Goal: Find specific page/section: Find specific page/section

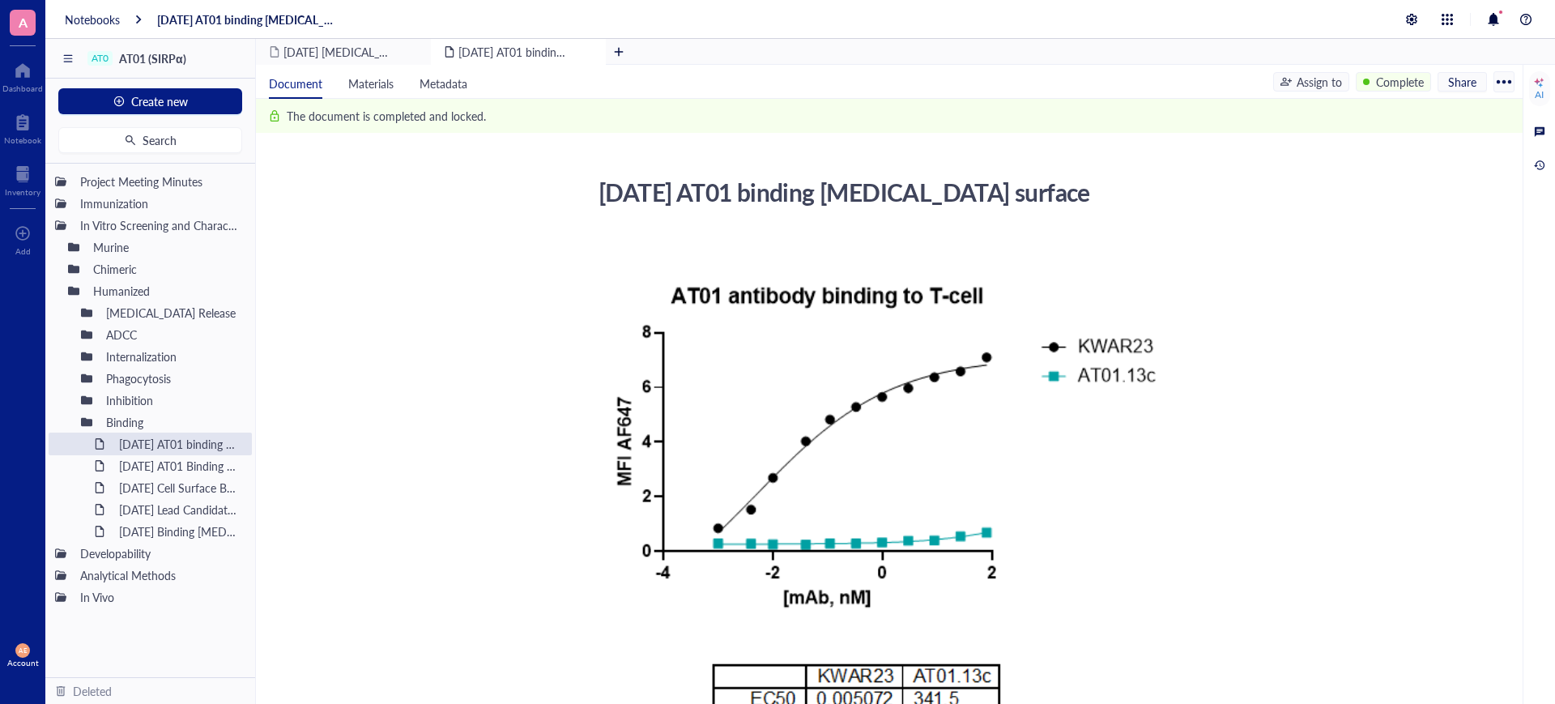
drag, startPoint x: 88, startPoint y: 19, endPoint x: 103, endPoint y: 35, distance: 21.8
click at [89, 19] on div "Notebooks" at bounding box center [92, 19] width 55 height 15
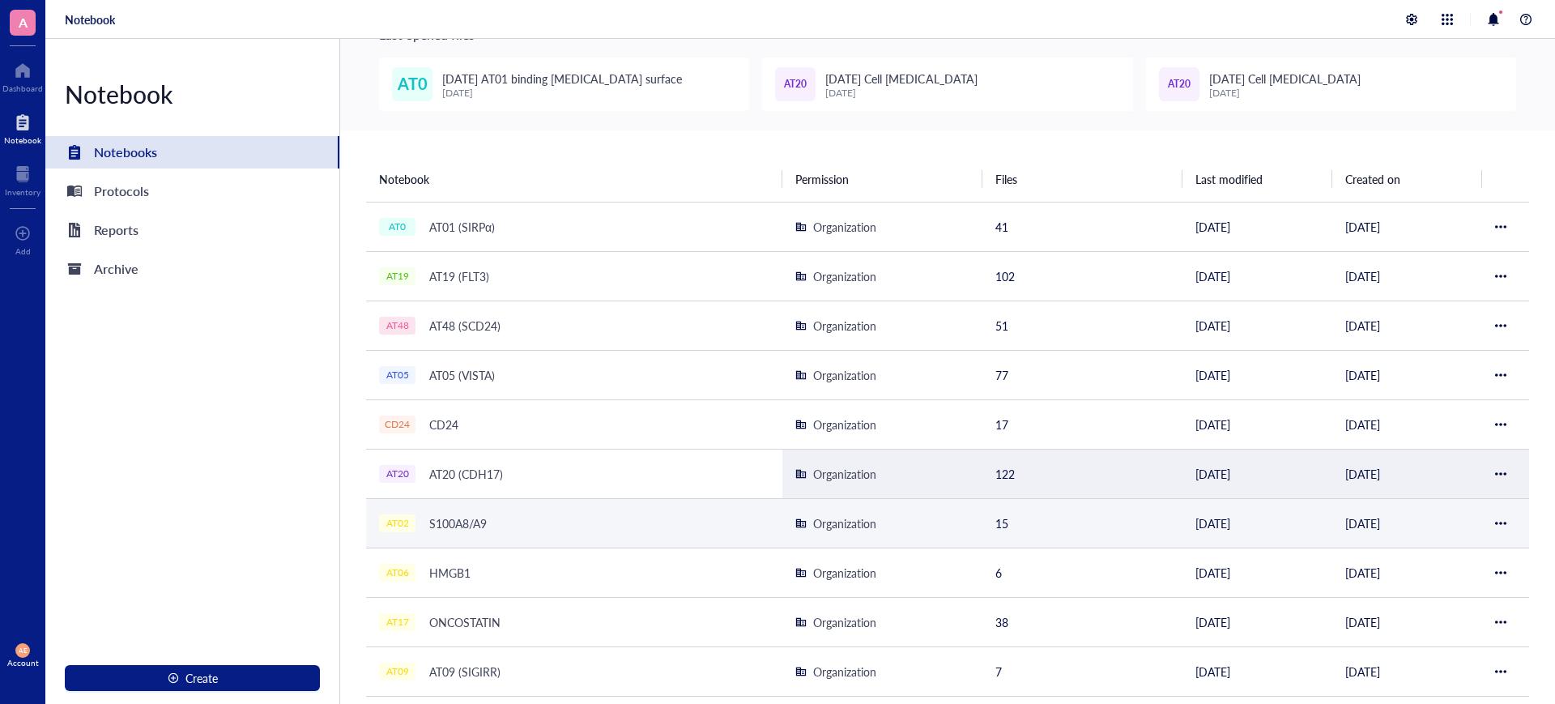
scroll to position [101, 0]
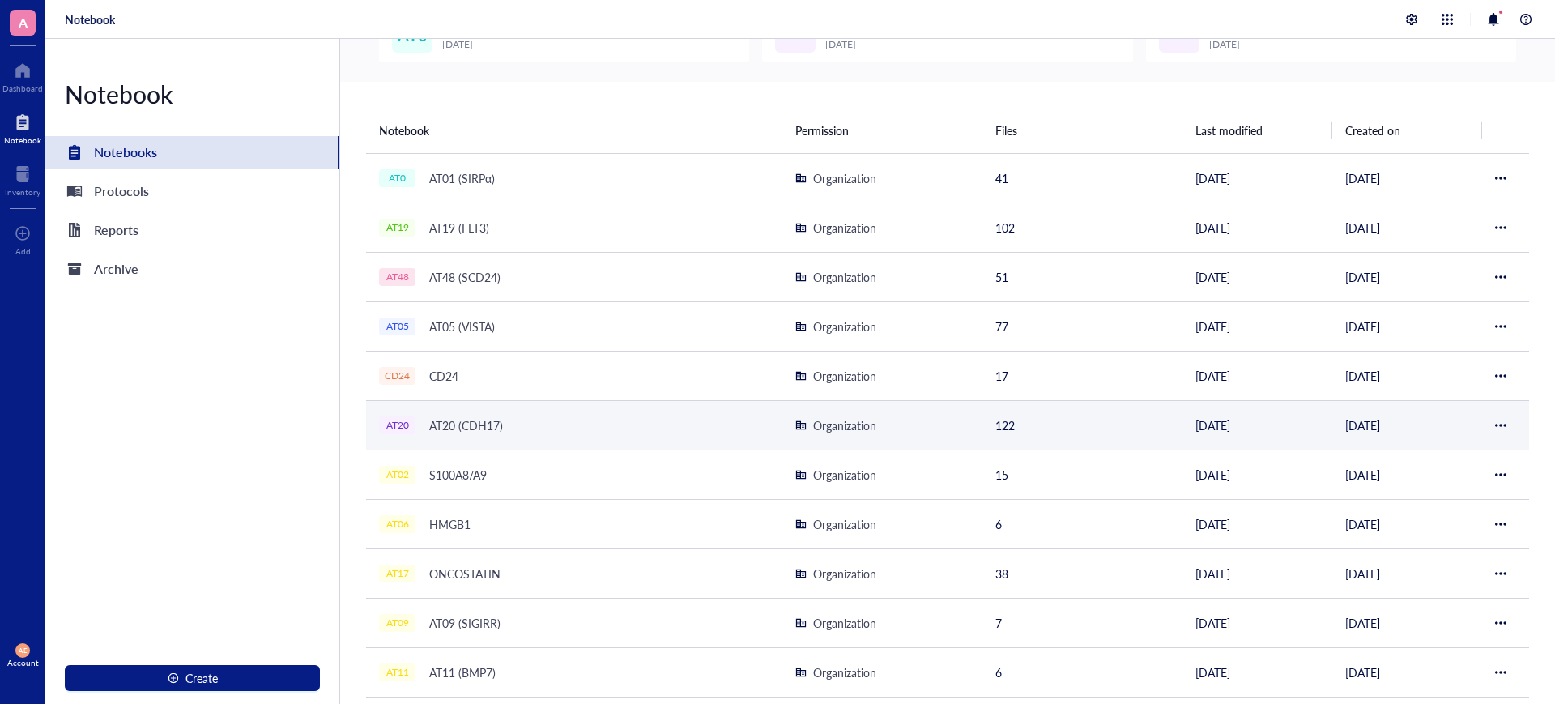
click at [481, 434] on div "AT20 (CDH17)" at bounding box center [466, 425] width 88 height 23
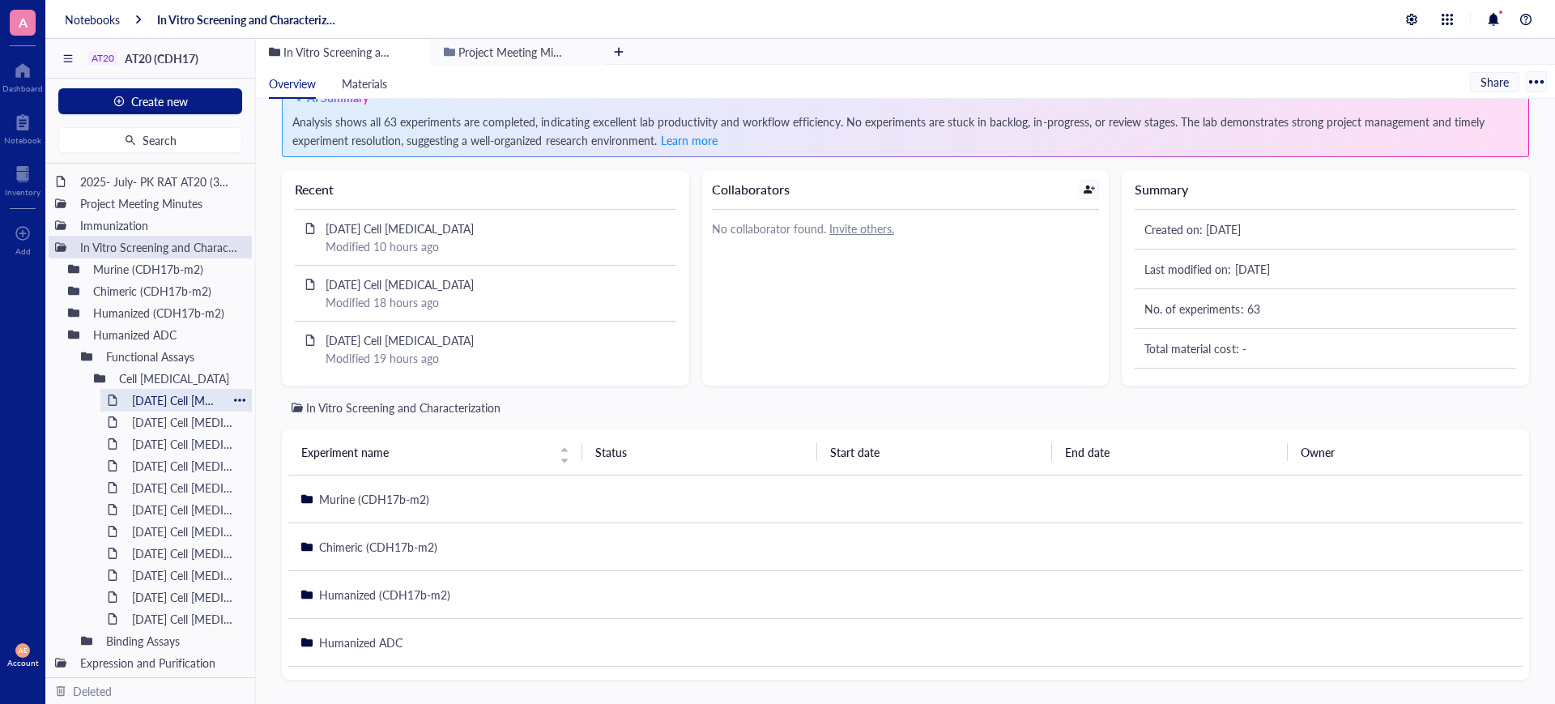
click at [193, 395] on div "2025-JUL-17 Cell Viability Assay" at bounding box center [176, 400] width 103 height 23
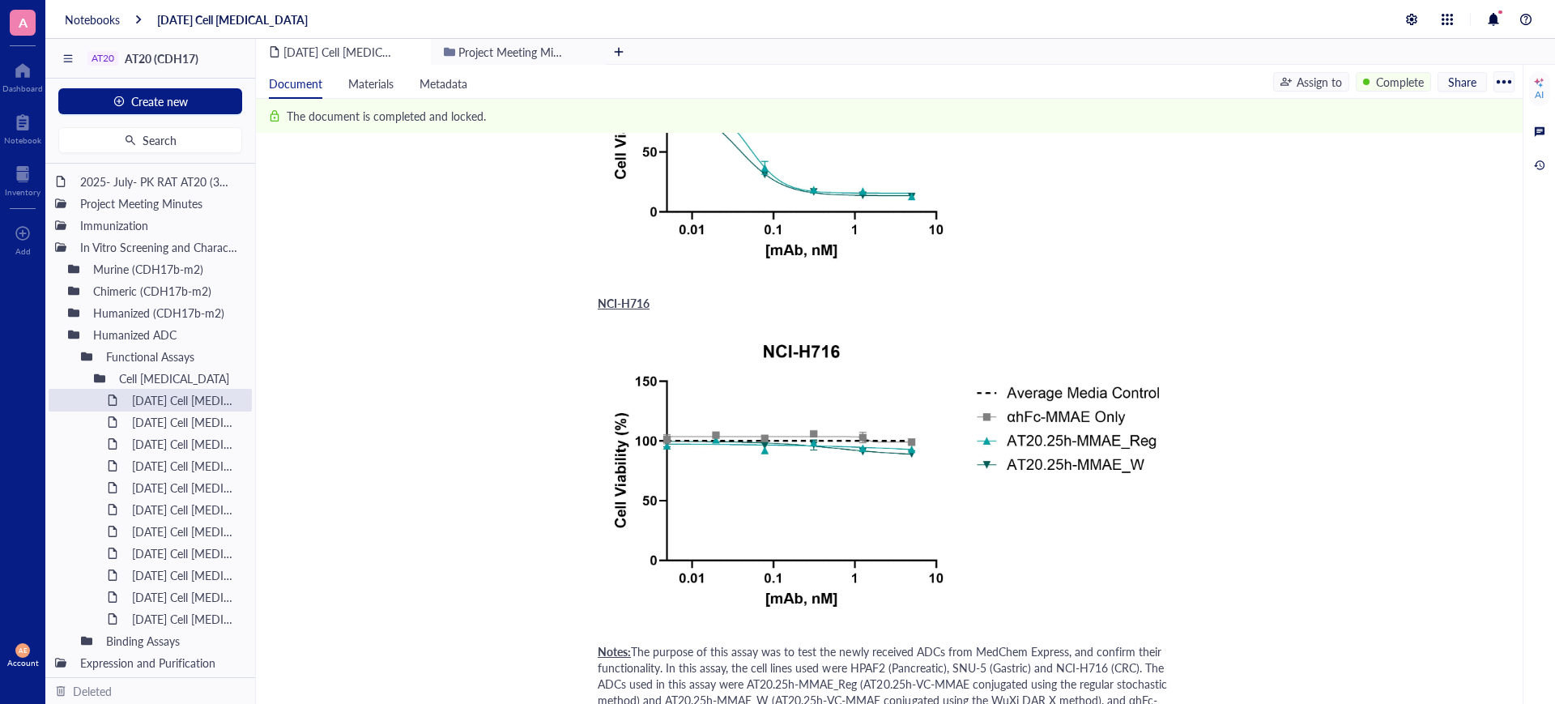
scroll to position [810, 0]
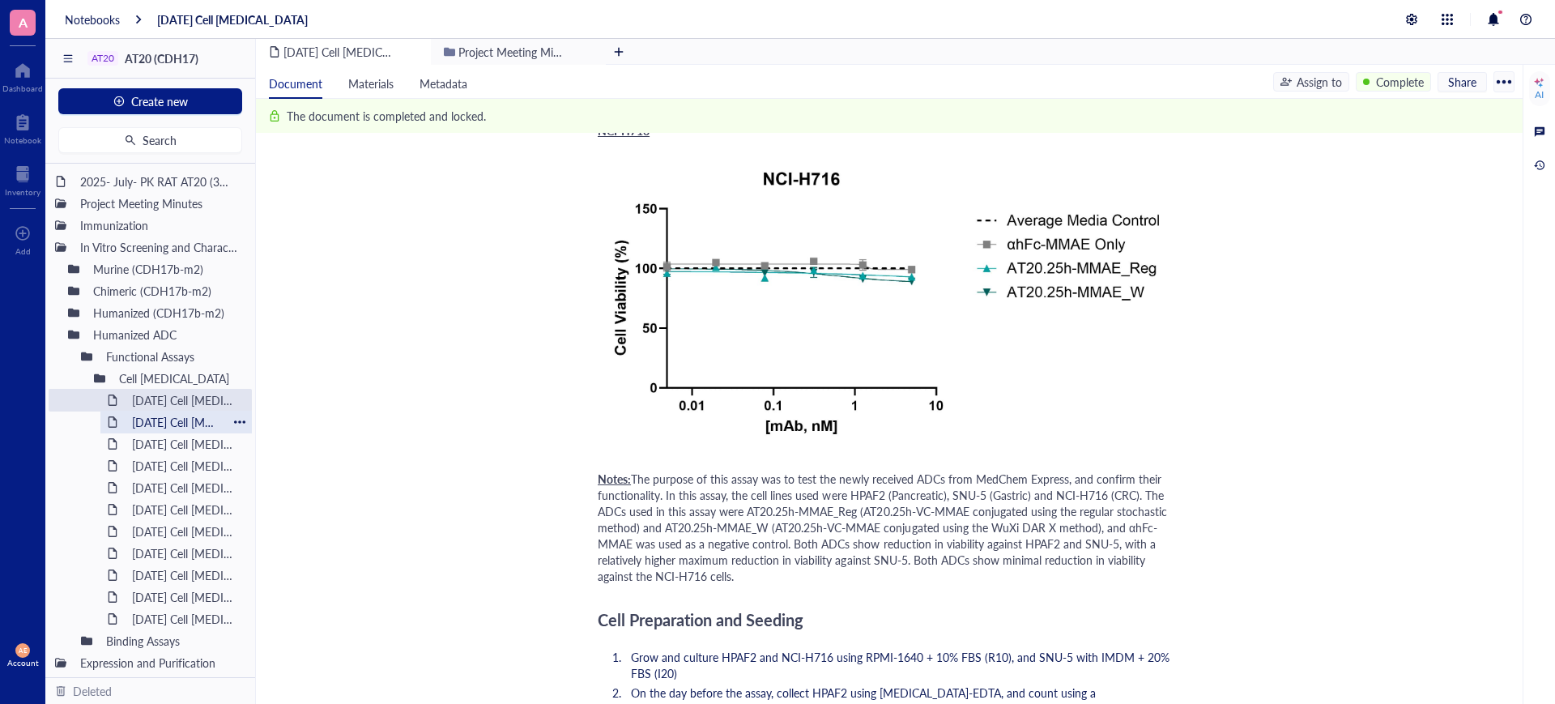
click at [168, 417] on div "2025-JUL-15 Cell Viability Assay" at bounding box center [176, 422] width 103 height 23
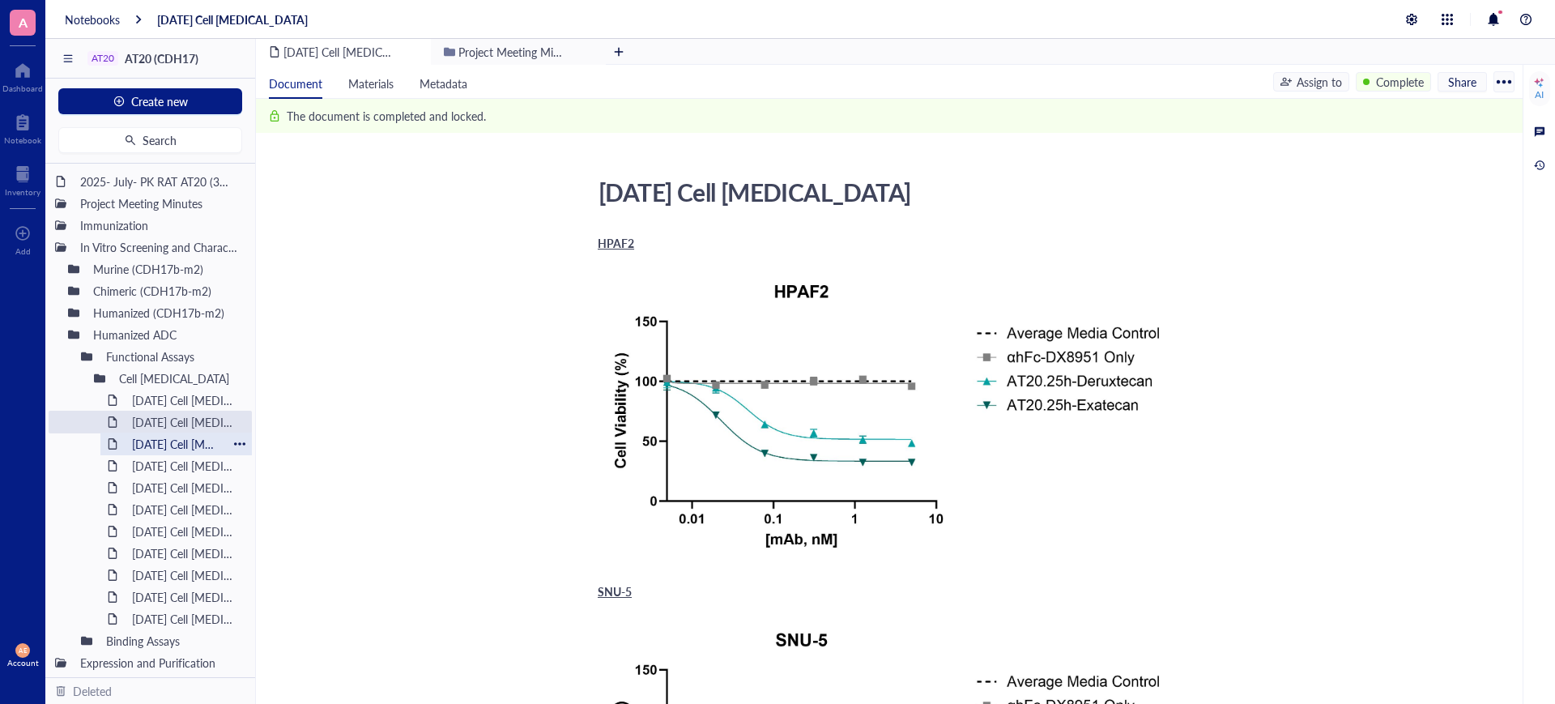
click at [172, 440] on div "2025-MAR-14 Cell Viability Assay" at bounding box center [176, 443] width 103 height 23
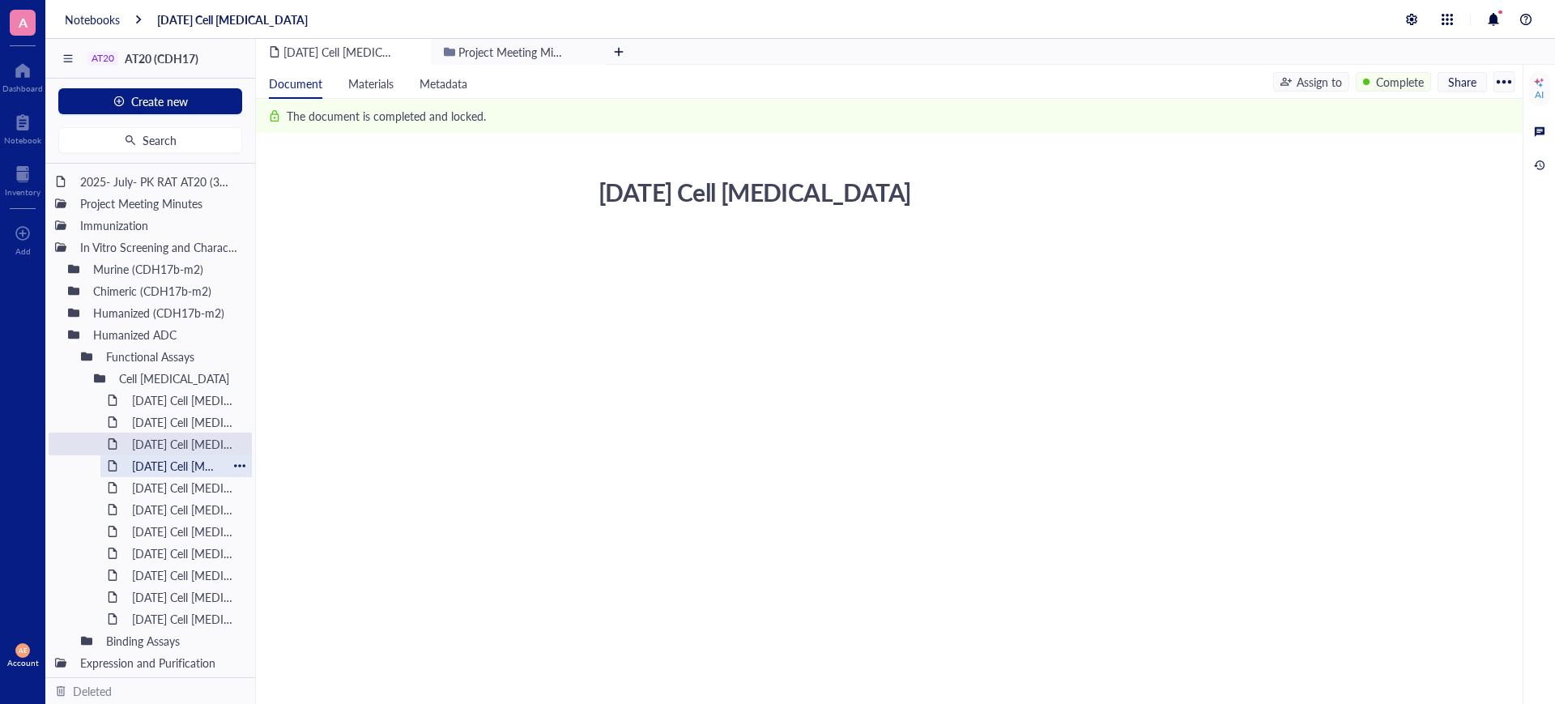
click at [155, 464] on div "2025-APR-01 Cell Viability Assay" at bounding box center [176, 465] width 103 height 23
click at [190, 460] on div "2025-APR-01 Cell Viability Assay" at bounding box center [176, 465] width 103 height 23
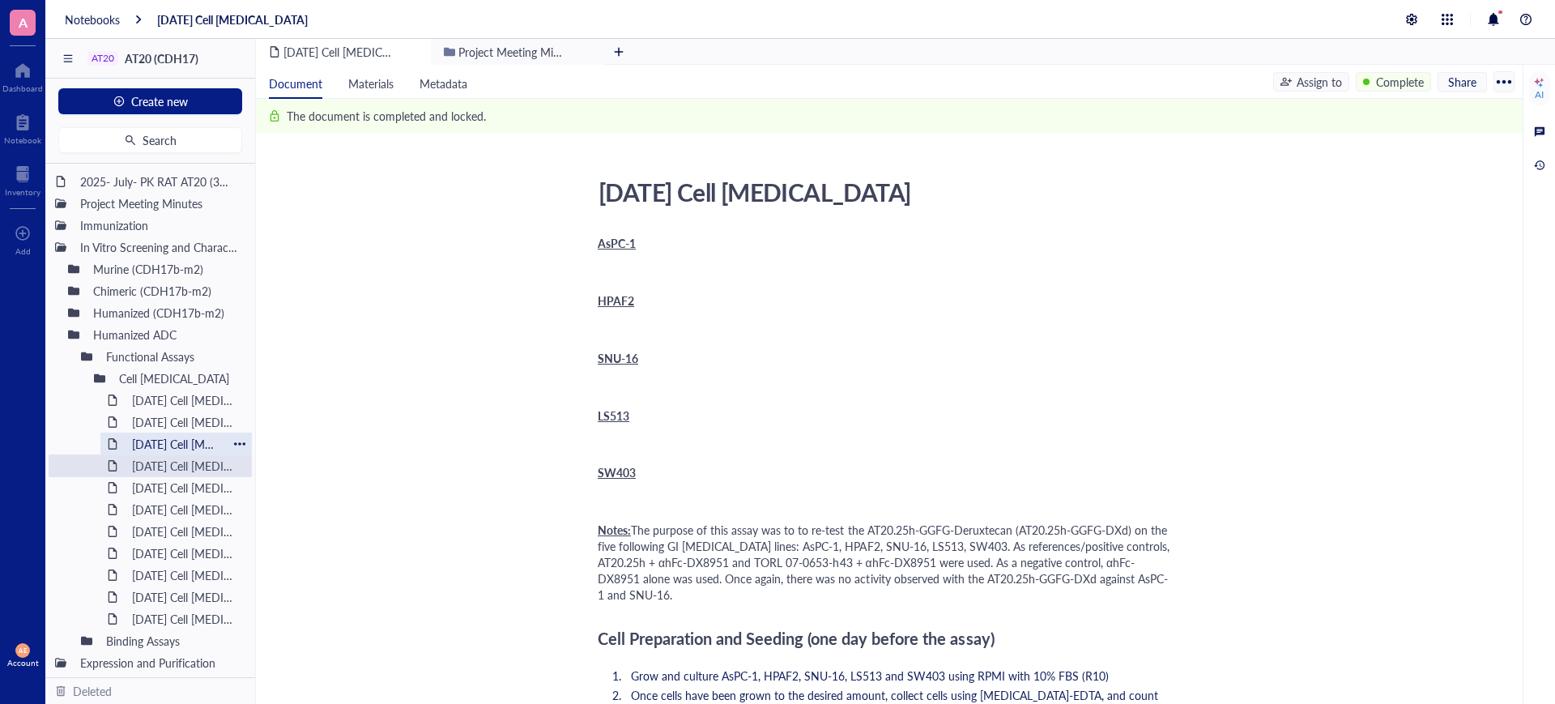
click at [186, 445] on div "2025-MAR-14 Cell Viability Assay" at bounding box center [176, 443] width 103 height 23
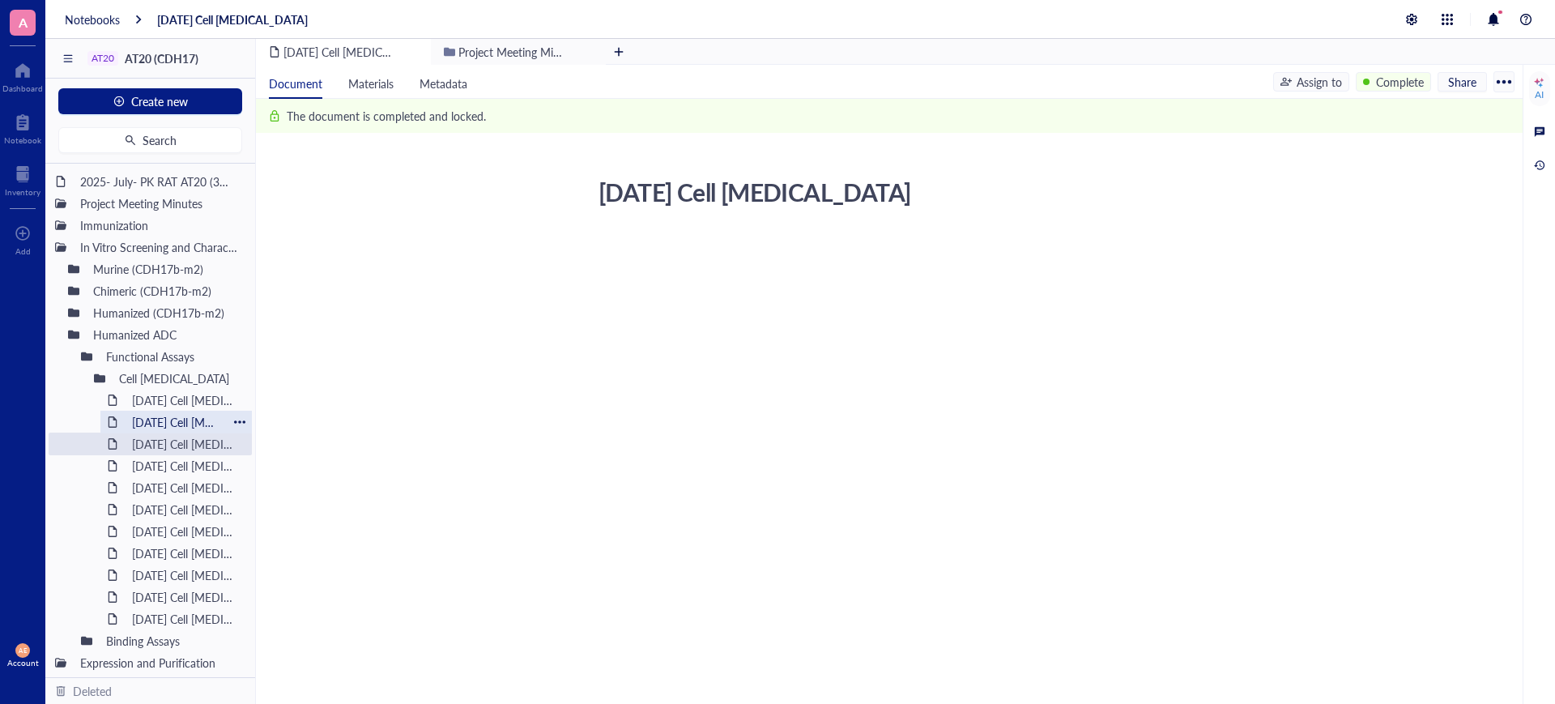
click at [172, 422] on div "2025-JUL-15 Cell Viability Assay" at bounding box center [176, 422] width 103 height 23
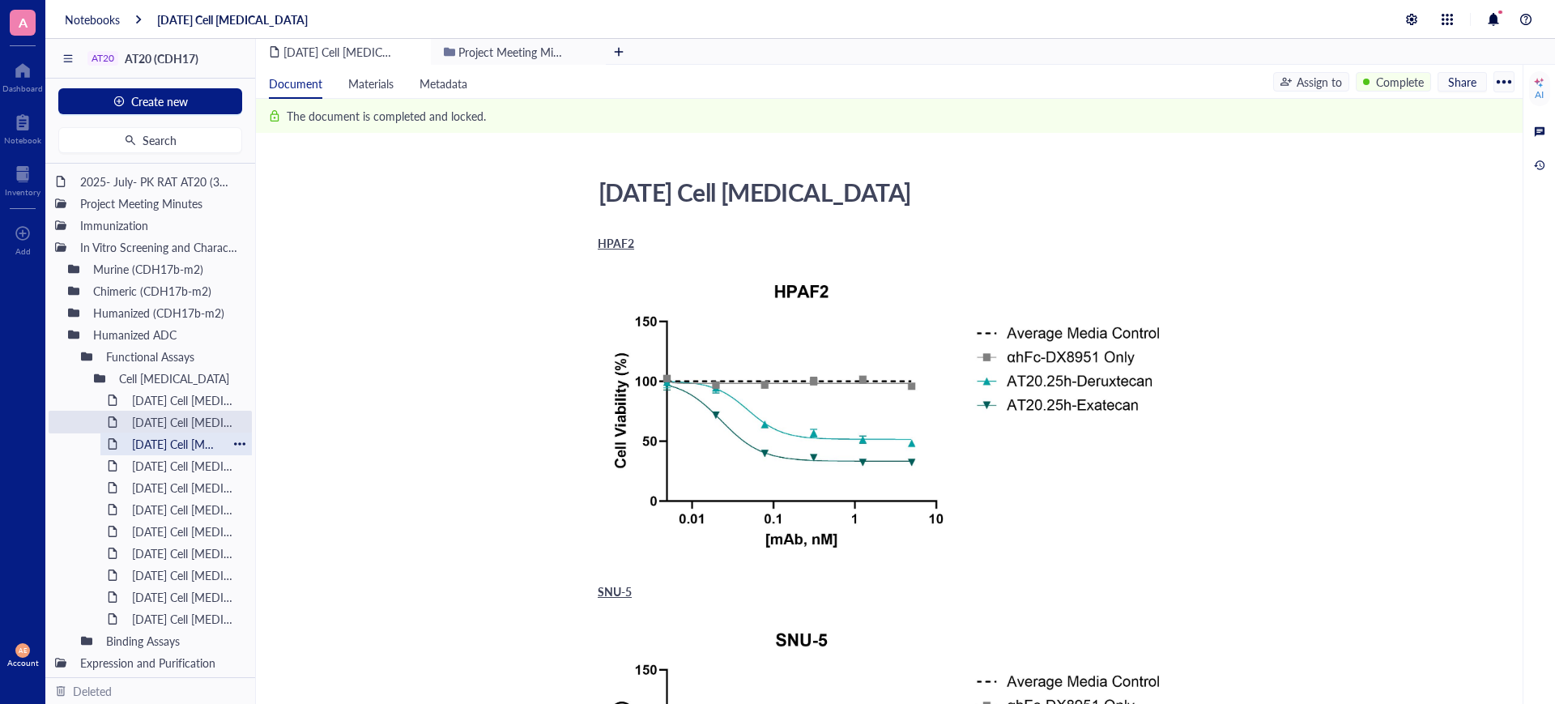
click at [163, 445] on div "2025-MAR-14 Cell Viability Assay" at bounding box center [176, 443] width 103 height 23
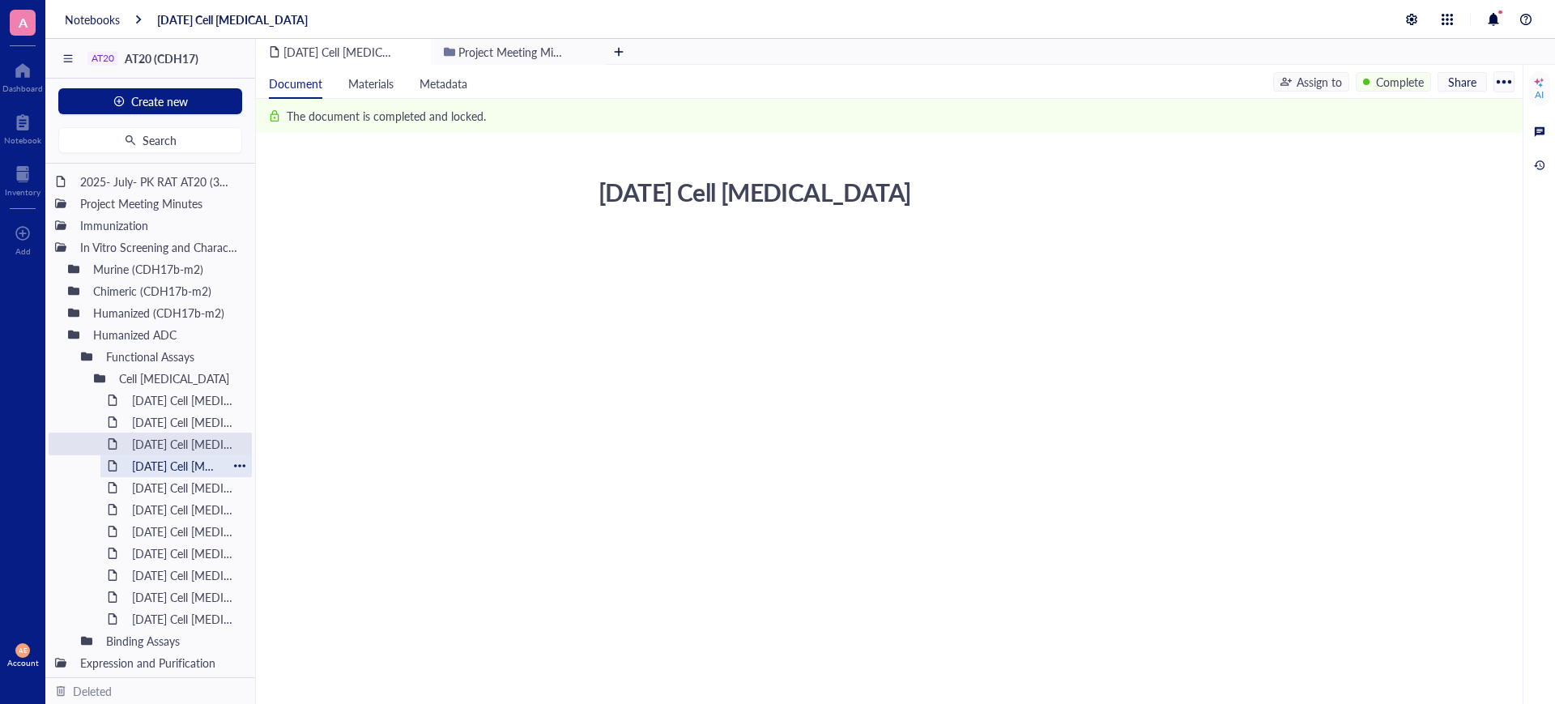
click at [202, 465] on div "2025-APR-01 Cell Viability Assay" at bounding box center [176, 465] width 103 height 23
click at [178, 462] on div "2025-APR-01 Cell Viability Assay" at bounding box center [176, 465] width 103 height 23
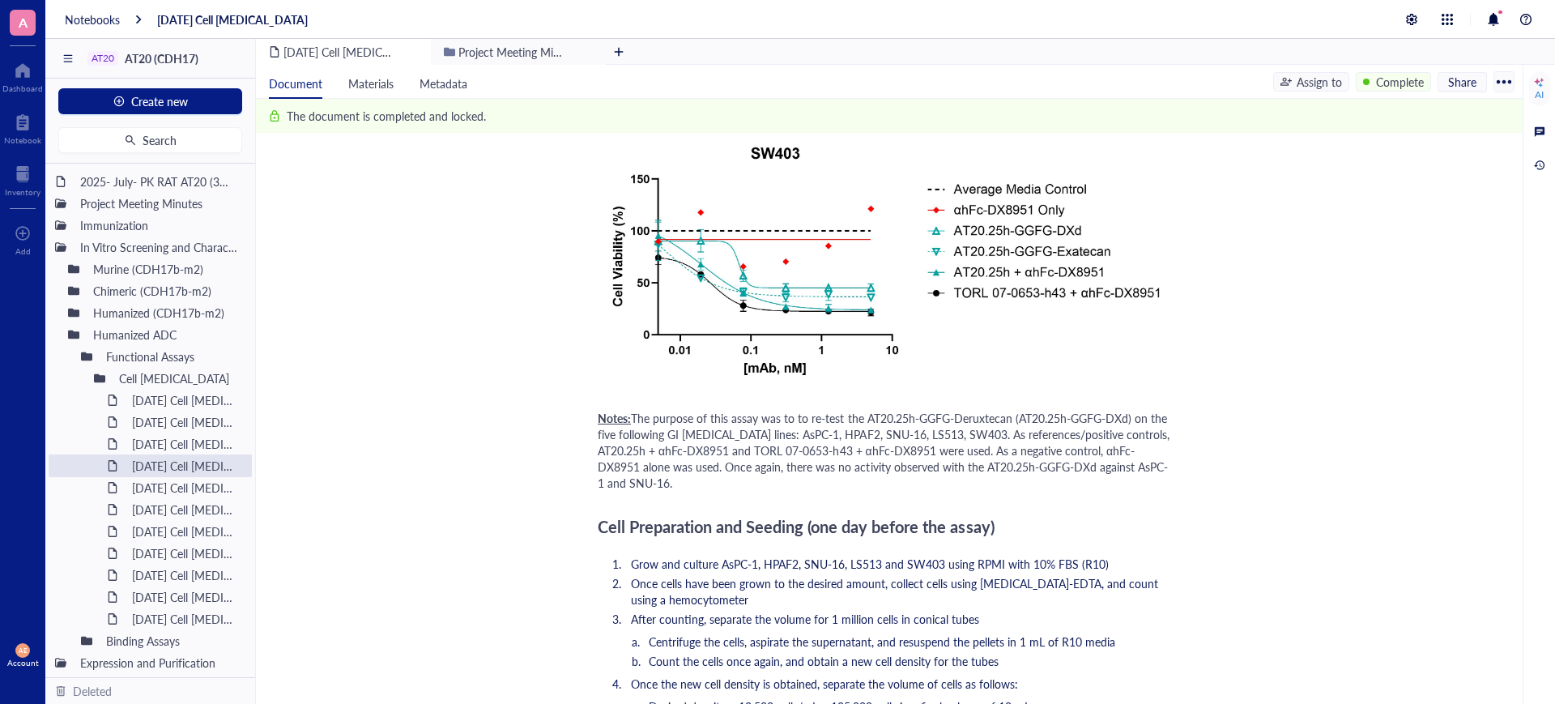
scroll to position [1316, 0]
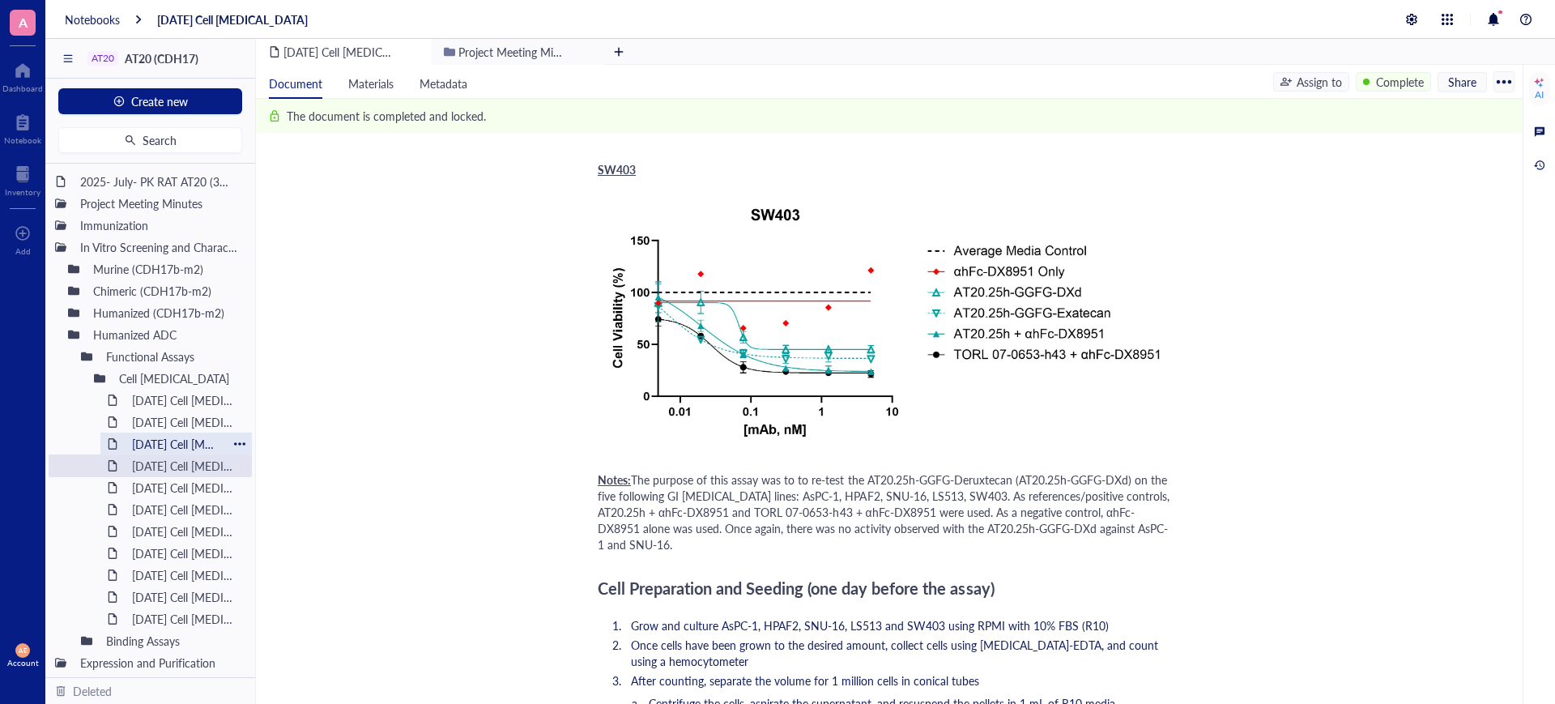
click at [198, 446] on div "2025-MAR-14 Cell Viability Assay" at bounding box center [176, 443] width 103 height 23
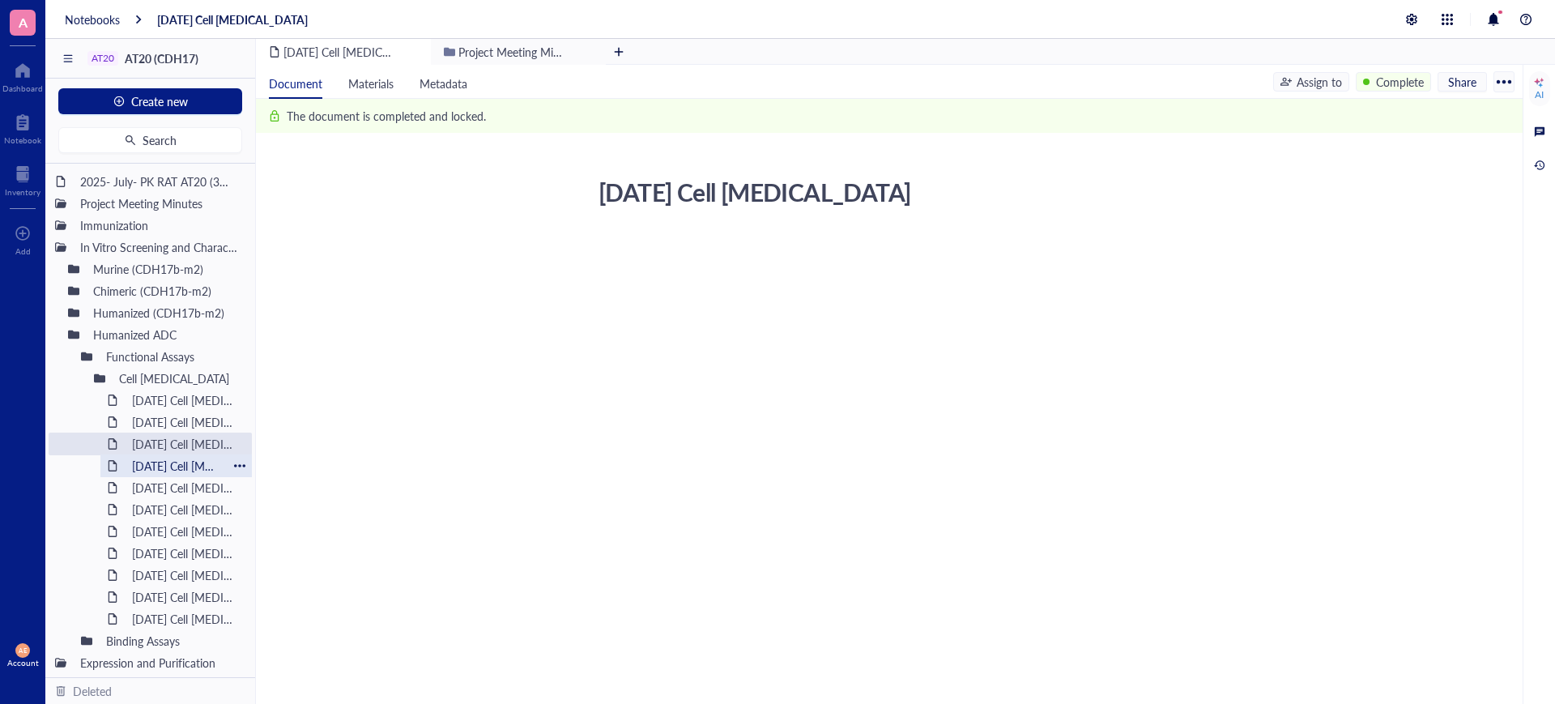
click at [213, 484] on div "2025-FEB-27 Cell Viability Assay" at bounding box center [185, 487] width 121 height 23
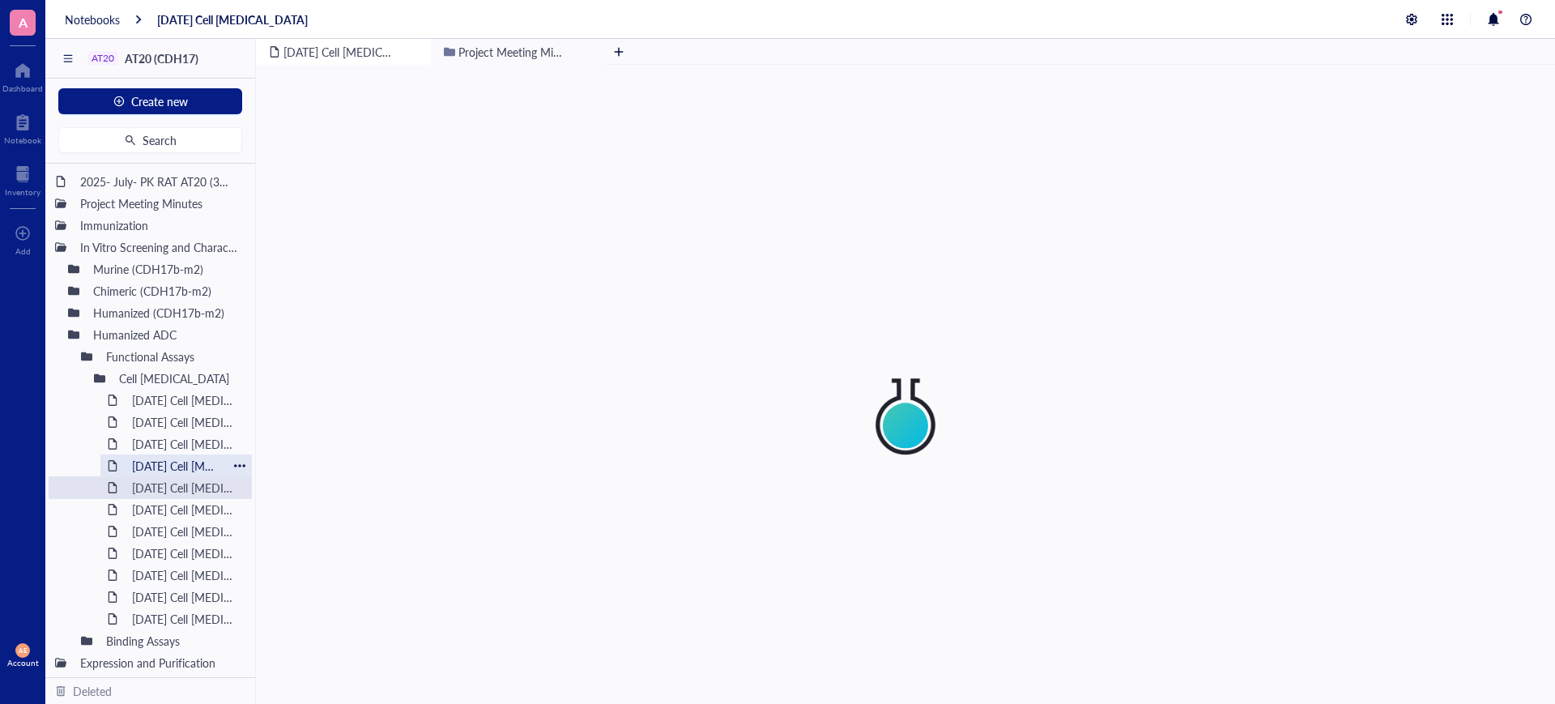
click at [172, 464] on div "2025-APR-01 Cell Viability Assay" at bounding box center [176, 465] width 103 height 23
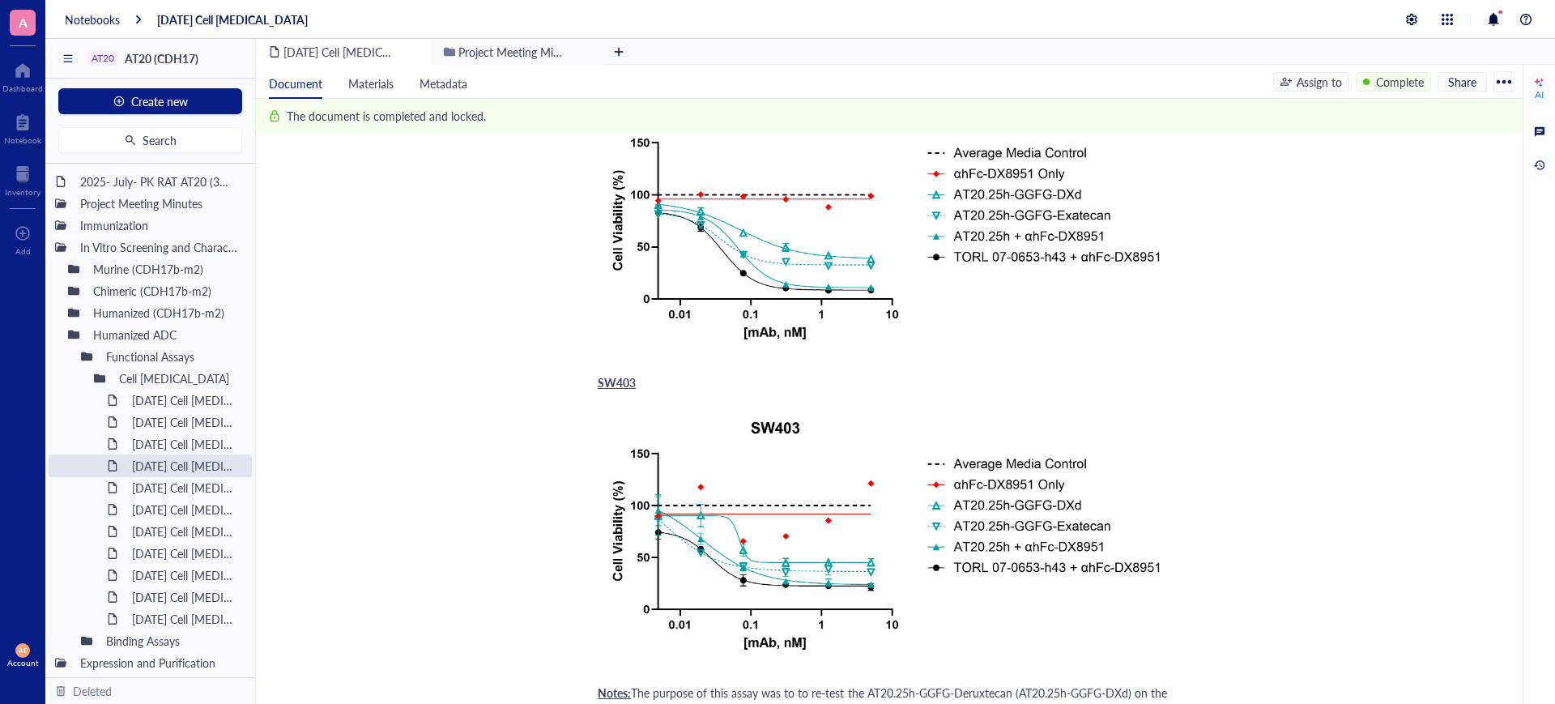
scroll to position [1113, 0]
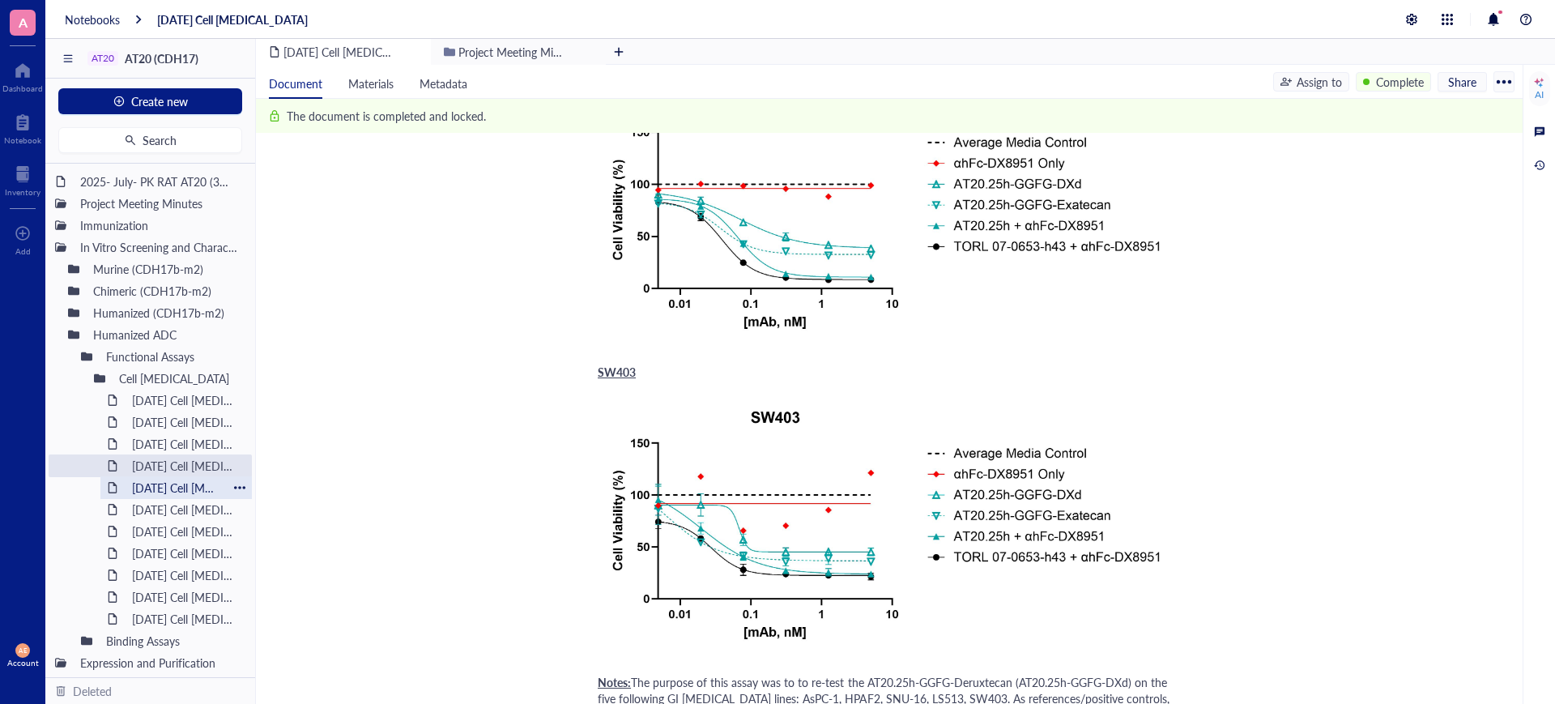
click at [181, 487] on div "2025-FEB-27 Cell Viability Assay" at bounding box center [176, 487] width 103 height 23
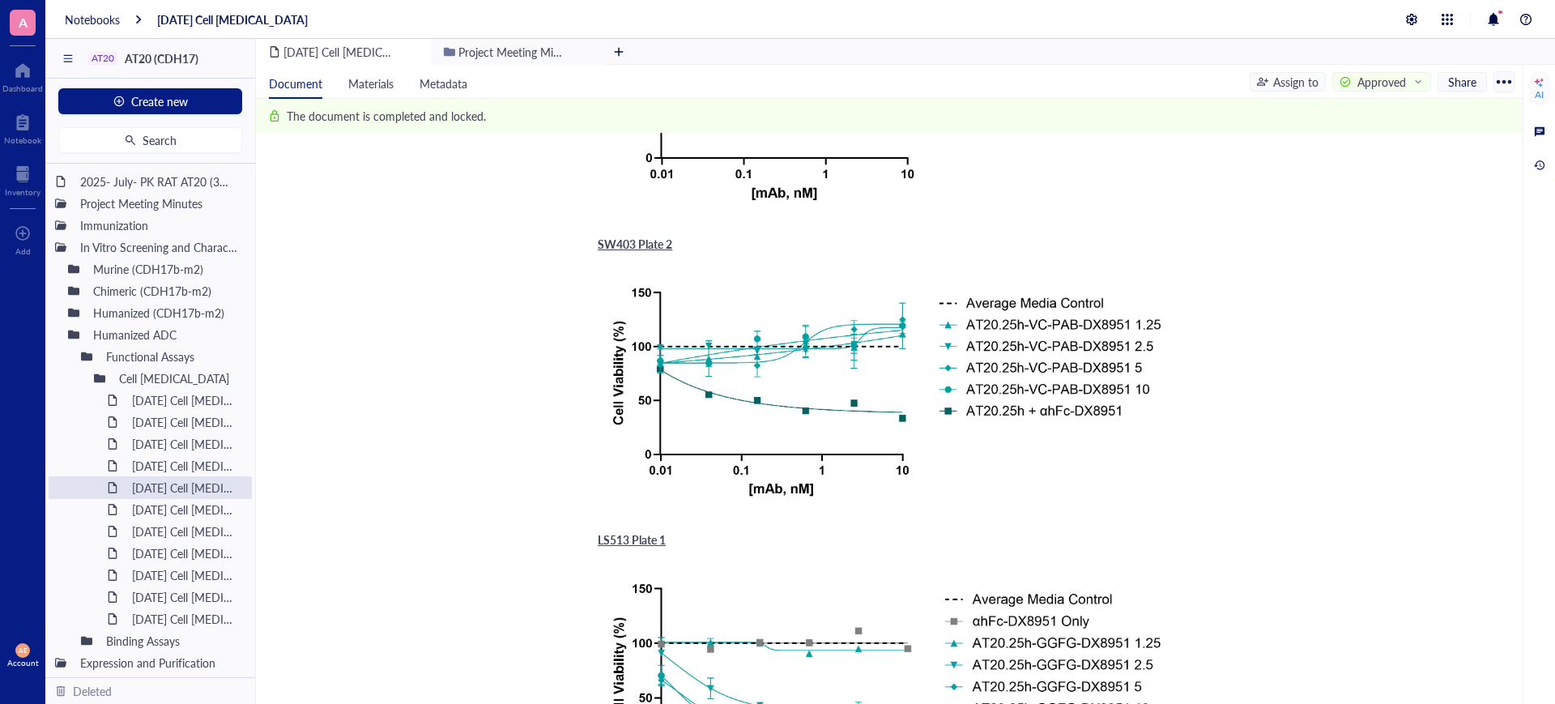
scroll to position [1518, 0]
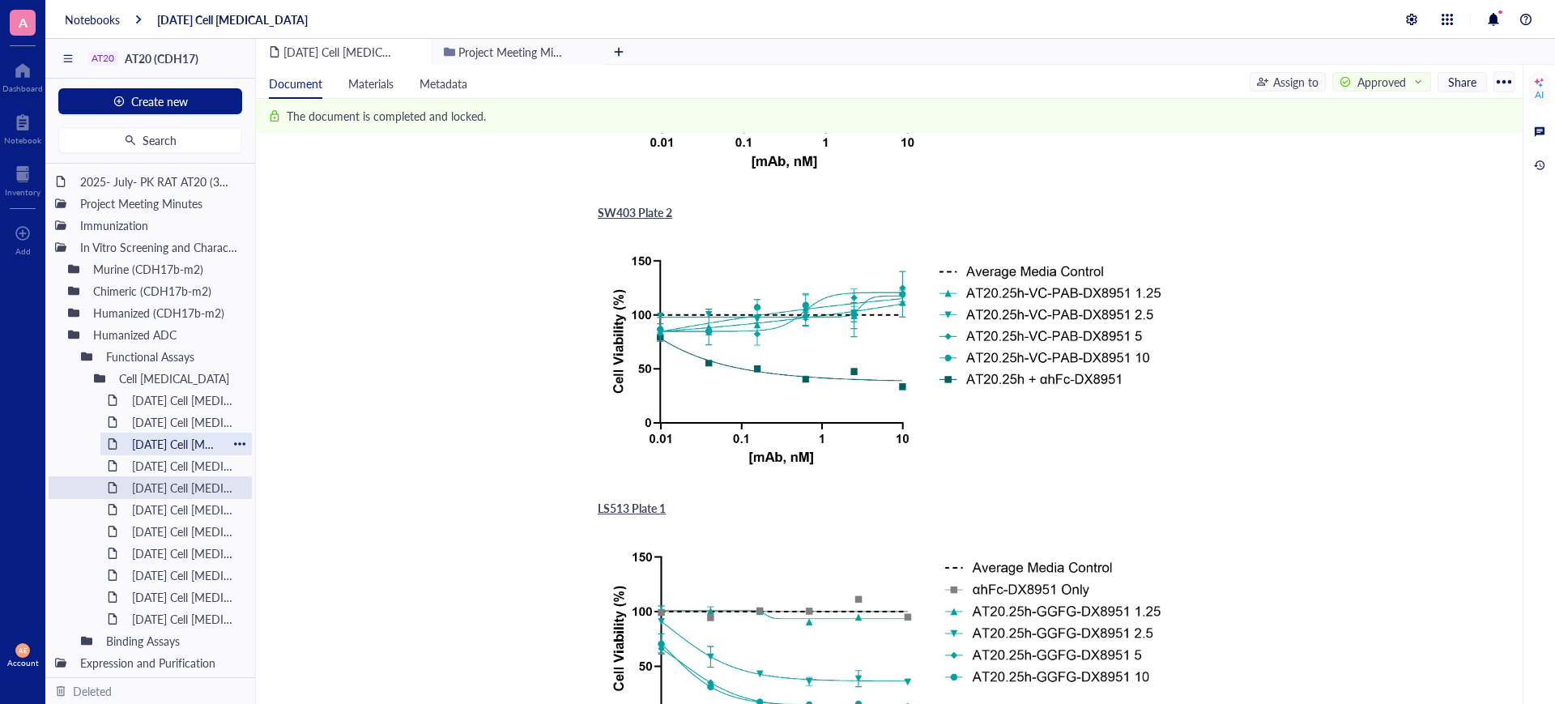
click at [196, 445] on div "2025-MAR-14 Cell Viability Assay" at bounding box center [176, 443] width 103 height 23
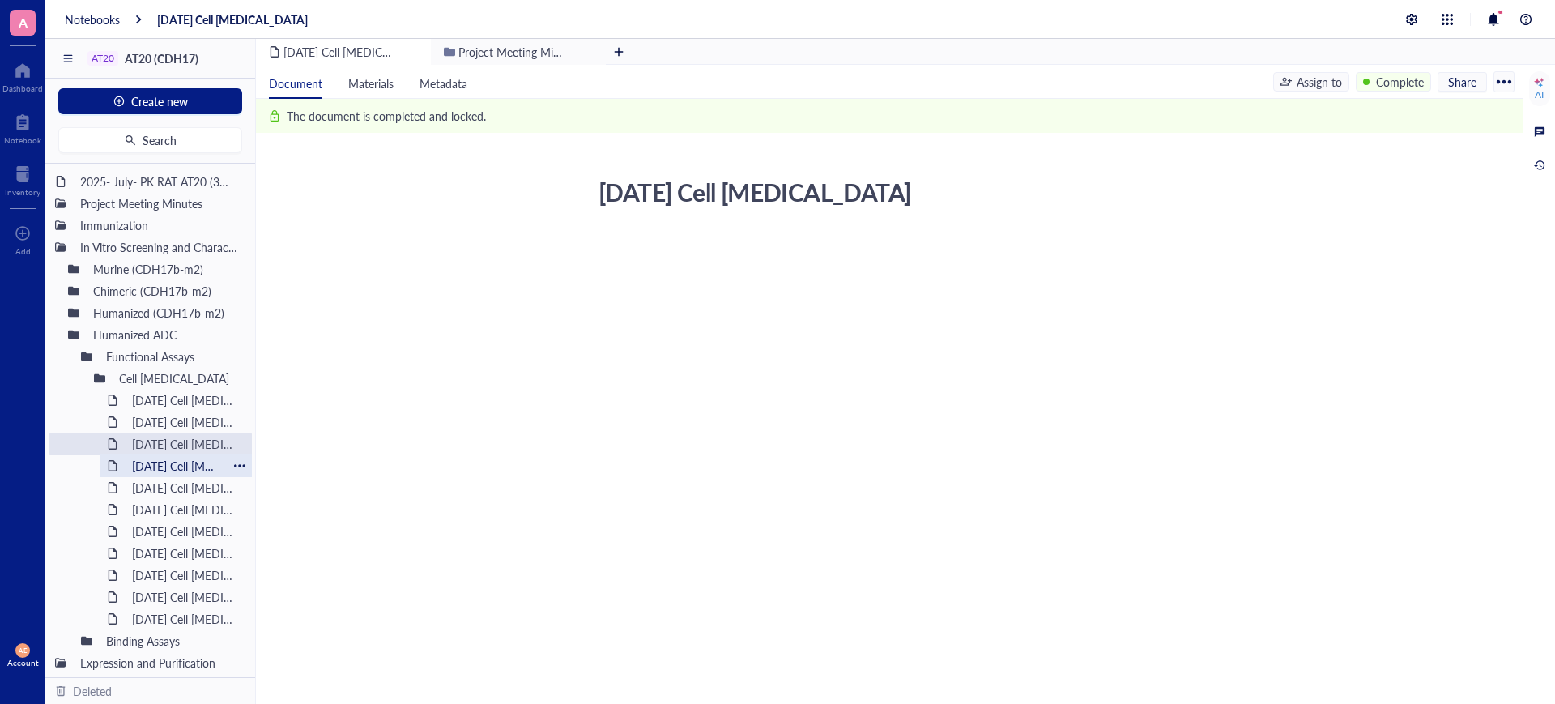
click at [183, 462] on div "2025-APR-01 Cell Viability Assay" at bounding box center [176, 465] width 103 height 23
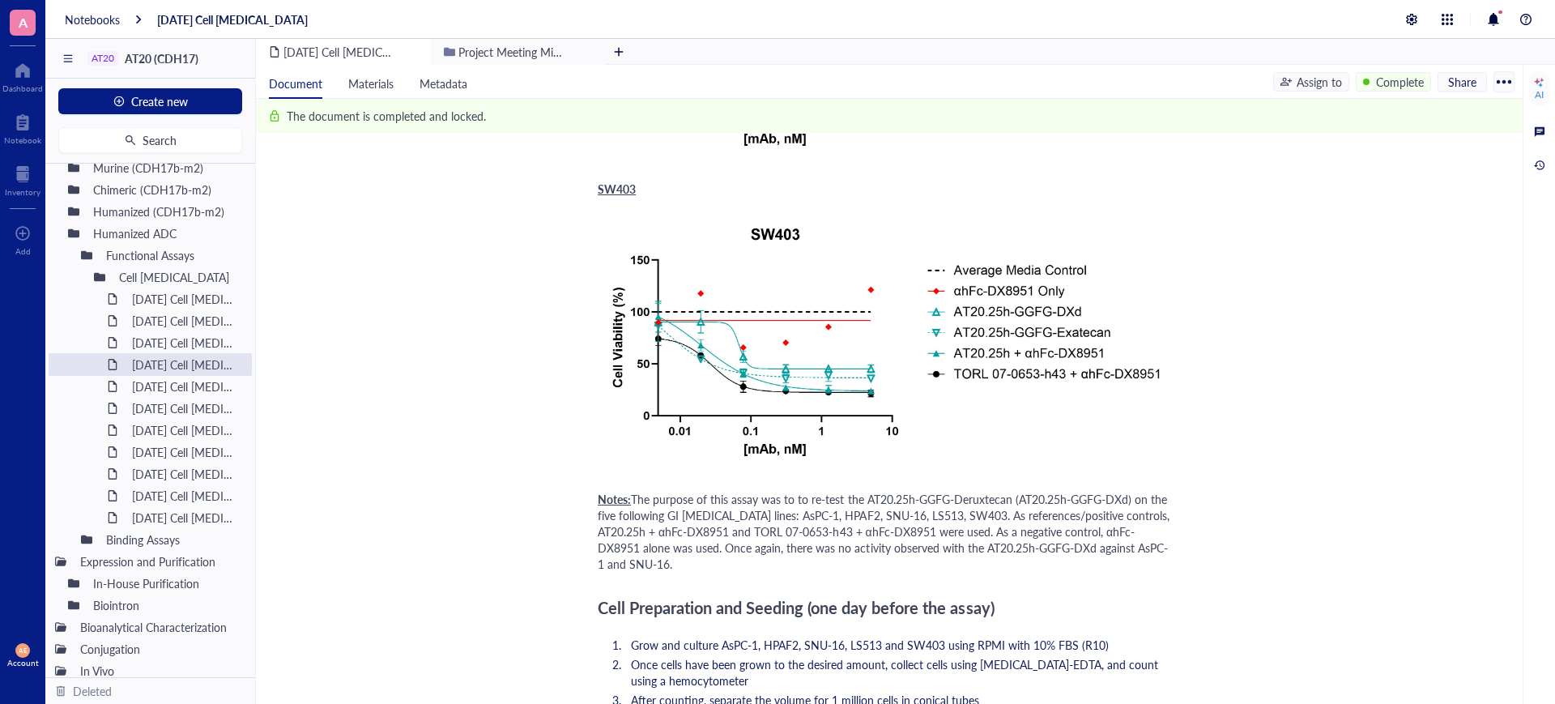
scroll to position [1316, 0]
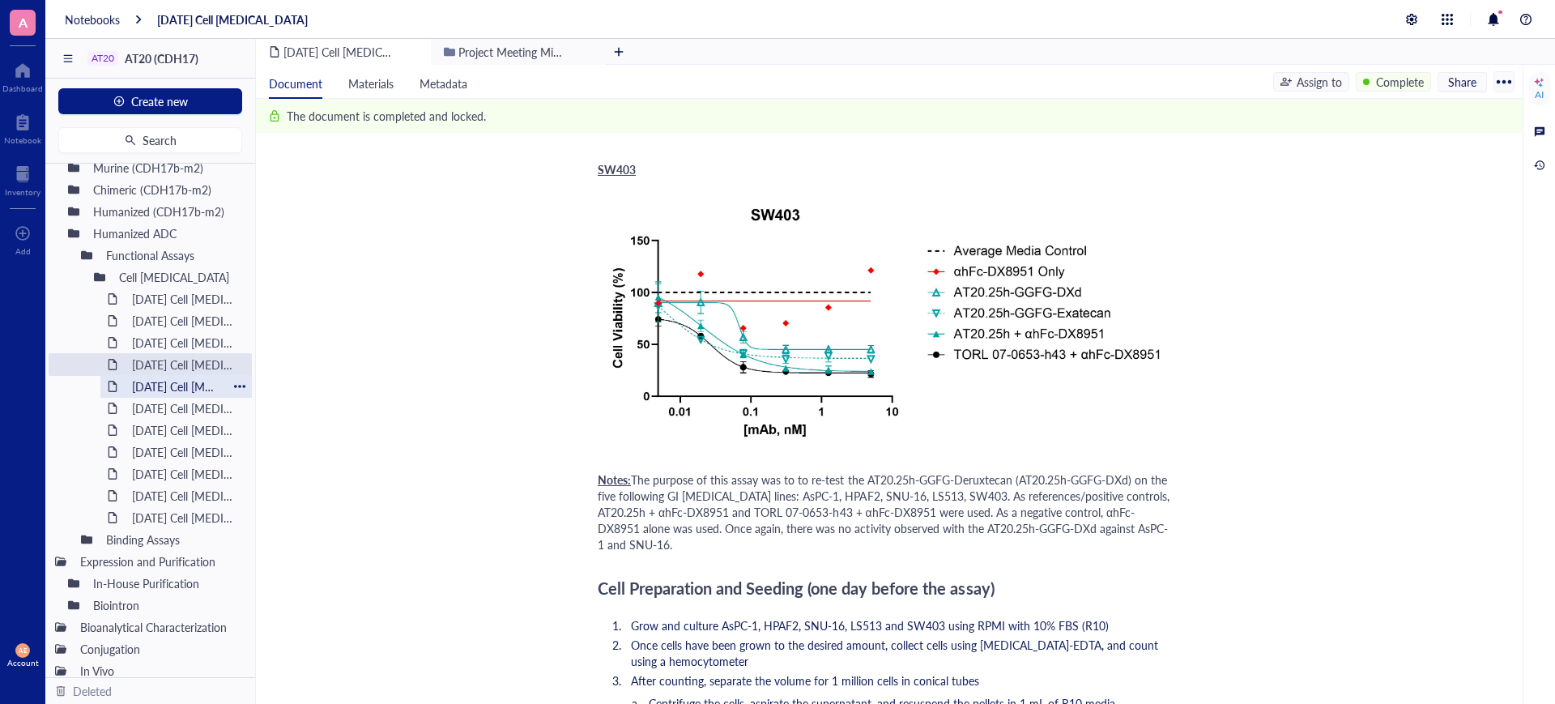
click at [170, 383] on div "2025-FEB-27 Cell Viability Assay" at bounding box center [176, 386] width 103 height 23
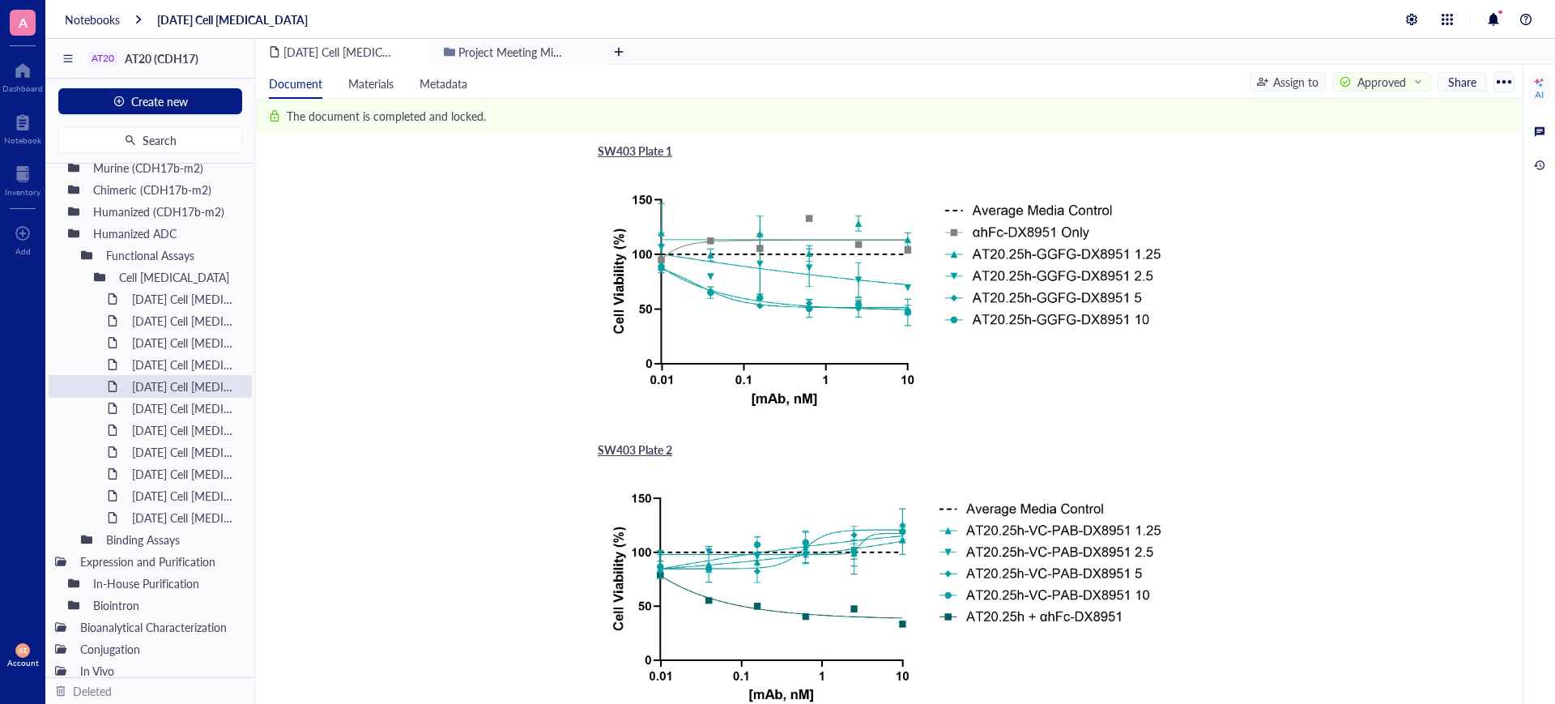
scroll to position [1316, 0]
